Goal: Task Accomplishment & Management: Manage account settings

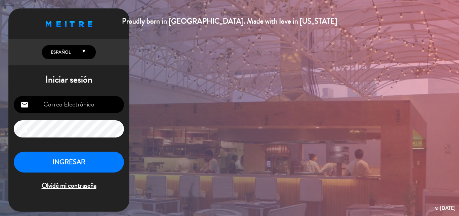
type input "[EMAIL_ADDRESS][DOMAIN_NAME]"
click at [61, 155] on button "INGRESAR" at bounding box center [69, 161] width 110 height 21
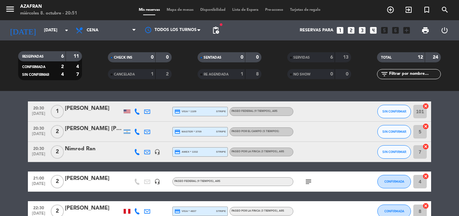
scroll to position [38, 0]
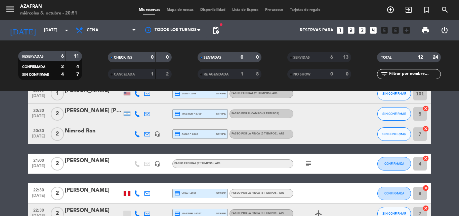
click at [352, 137] on div at bounding box center [324, 134] width 61 height 20
click at [386, 134] on span "SIN CONFIRMAR" at bounding box center [395, 134] width 24 height 4
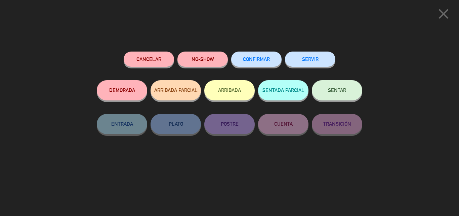
click at [308, 55] on button "SERVIR" at bounding box center [310, 58] width 50 height 15
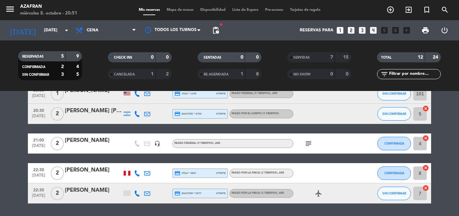
click at [305, 144] on icon "subject" at bounding box center [309, 143] width 8 height 8
click at [402, 141] on span "CONFIRMADA" at bounding box center [395, 143] width 20 height 4
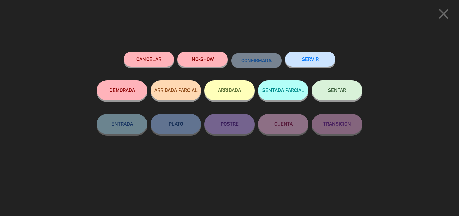
click at [316, 64] on button "SERVIR" at bounding box center [310, 58] width 50 height 15
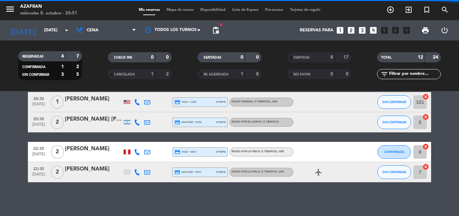
scroll to position [30, 0]
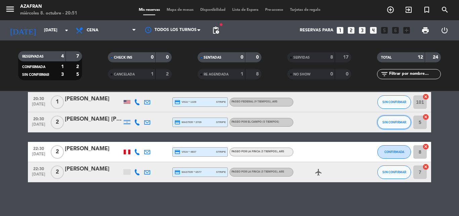
click at [383, 122] on span "SIN CONFIRMAR" at bounding box center [395, 122] width 24 height 4
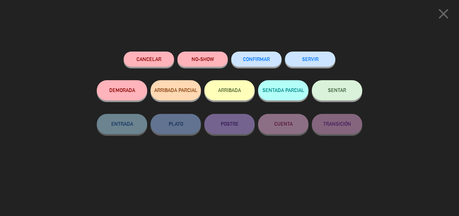
click at [316, 54] on button "SERVIR" at bounding box center [310, 58] width 50 height 15
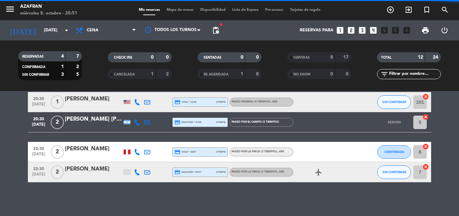
scroll to position [10, 0]
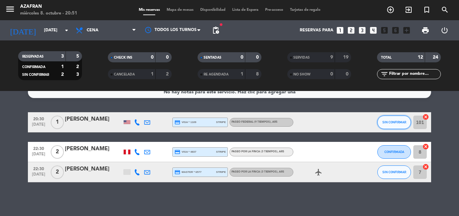
click at [397, 123] on span "SIN CONFIRMAR" at bounding box center [395, 122] width 24 height 4
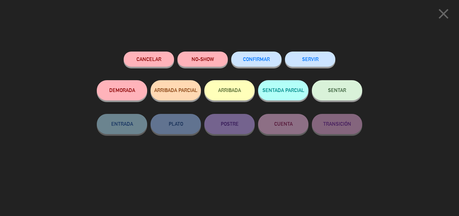
click at [312, 66] on button "SERVIR" at bounding box center [310, 58] width 50 height 15
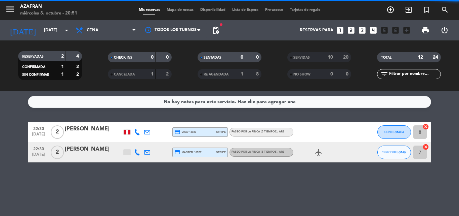
scroll to position [0, 0]
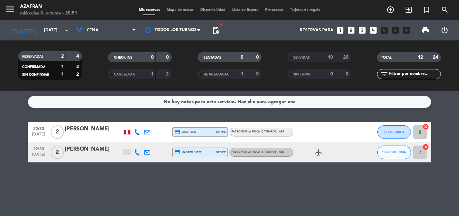
click at [216, 174] on div "No hay notas para este servicio. Haz clic para agregar una 22:30 [DATE] 2 [PERS…" at bounding box center [229, 153] width 459 height 125
click at [231, 193] on div "No hay notas para este servicio. Haz clic para agregar una 22:30 [DATE] 2 [PERS…" at bounding box center [229, 153] width 459 height 125
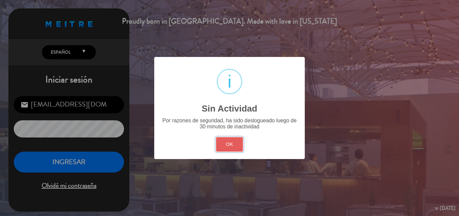
click at [236, 145] on button "OK" at bounding box center [229, 144] width 27 height 14
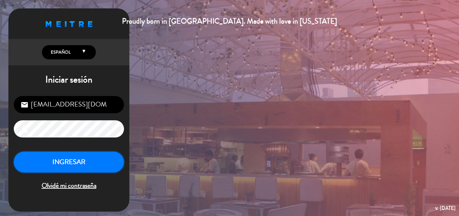
click at [66, 160] on button "INGRESAR" at bounding box center [69, 161] width 110 height 21
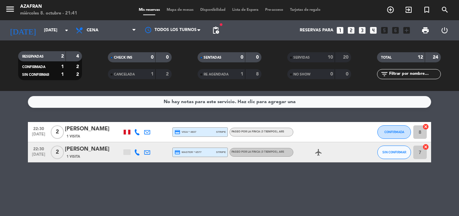
click at [66, 160] on div "22:30 [DATE] 2 [PERSON_NAME] 1 Visita credit_card master * 6577 stripe Paseo po…" at bounding box center [229, 152] width 403 height 20
click at [245, 193] on div "No hay notas para este servicio. Haz clic para agregar una 22:30 [DATE] 2 [PERS…" at bounding box center [229, 153] width 459 height 125
